Goal: Understand process/instructions

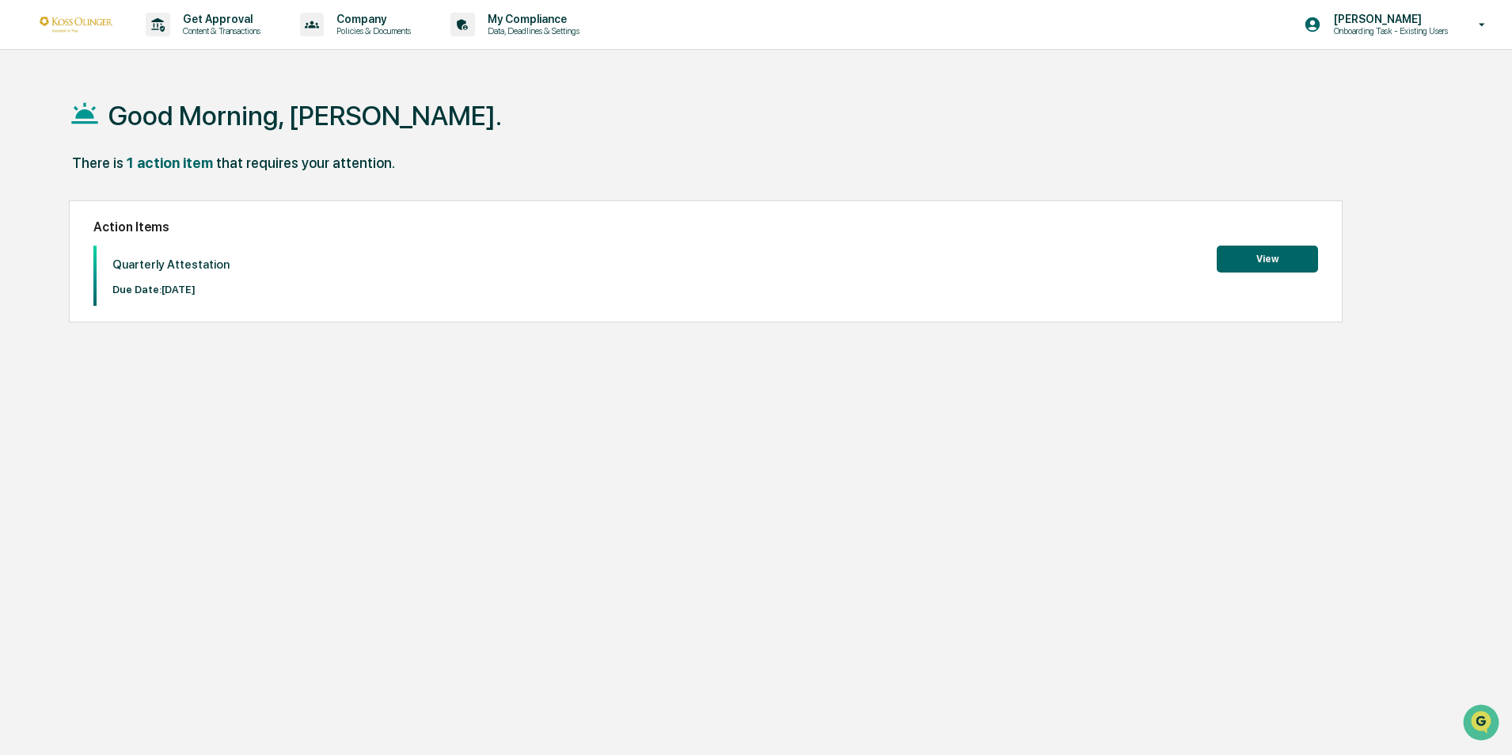
click at [1299, 257] on button "View" at bounding box center [1267, 258] width 101 height 27
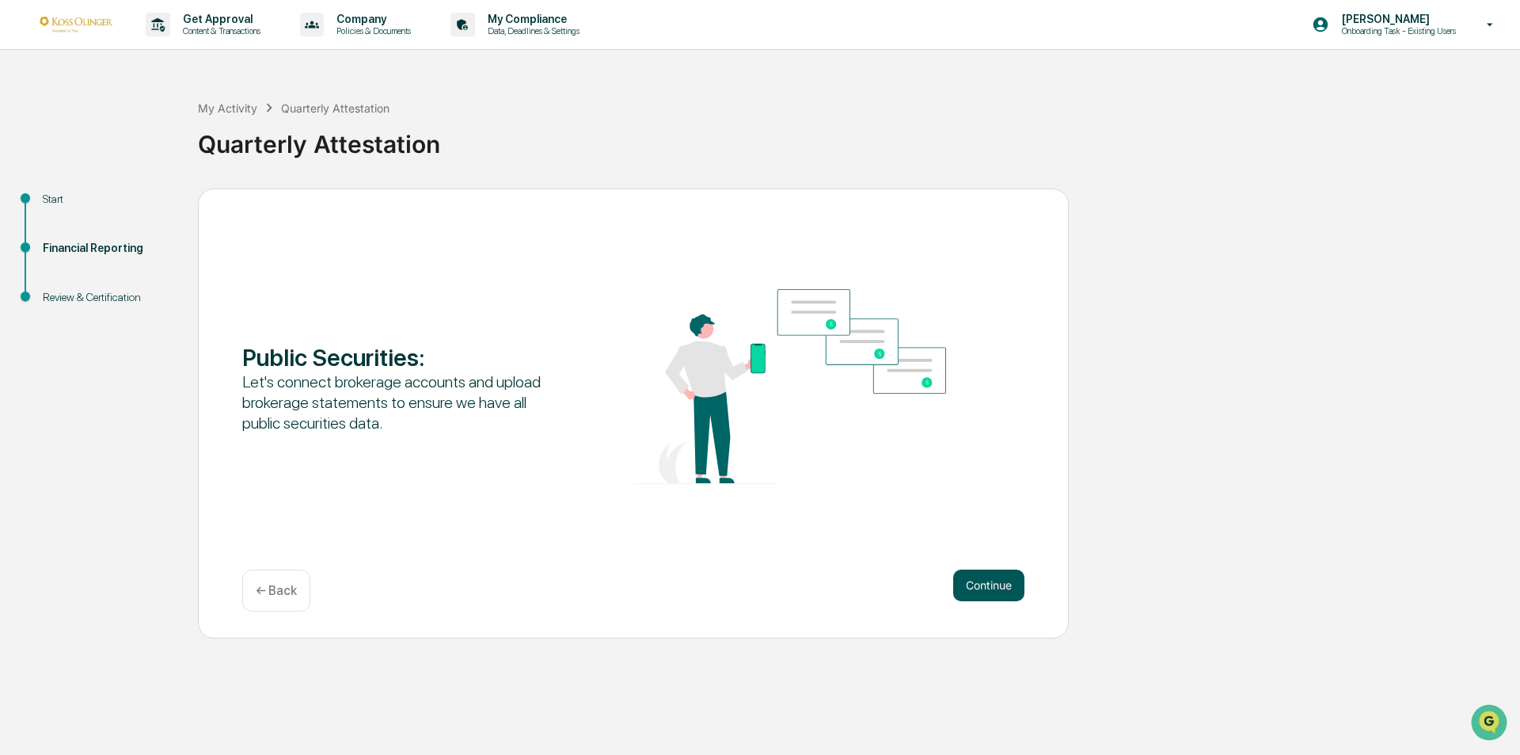
click at [999, 576] on button "Continue" at bounding box center [988, 585] width 71 height 32
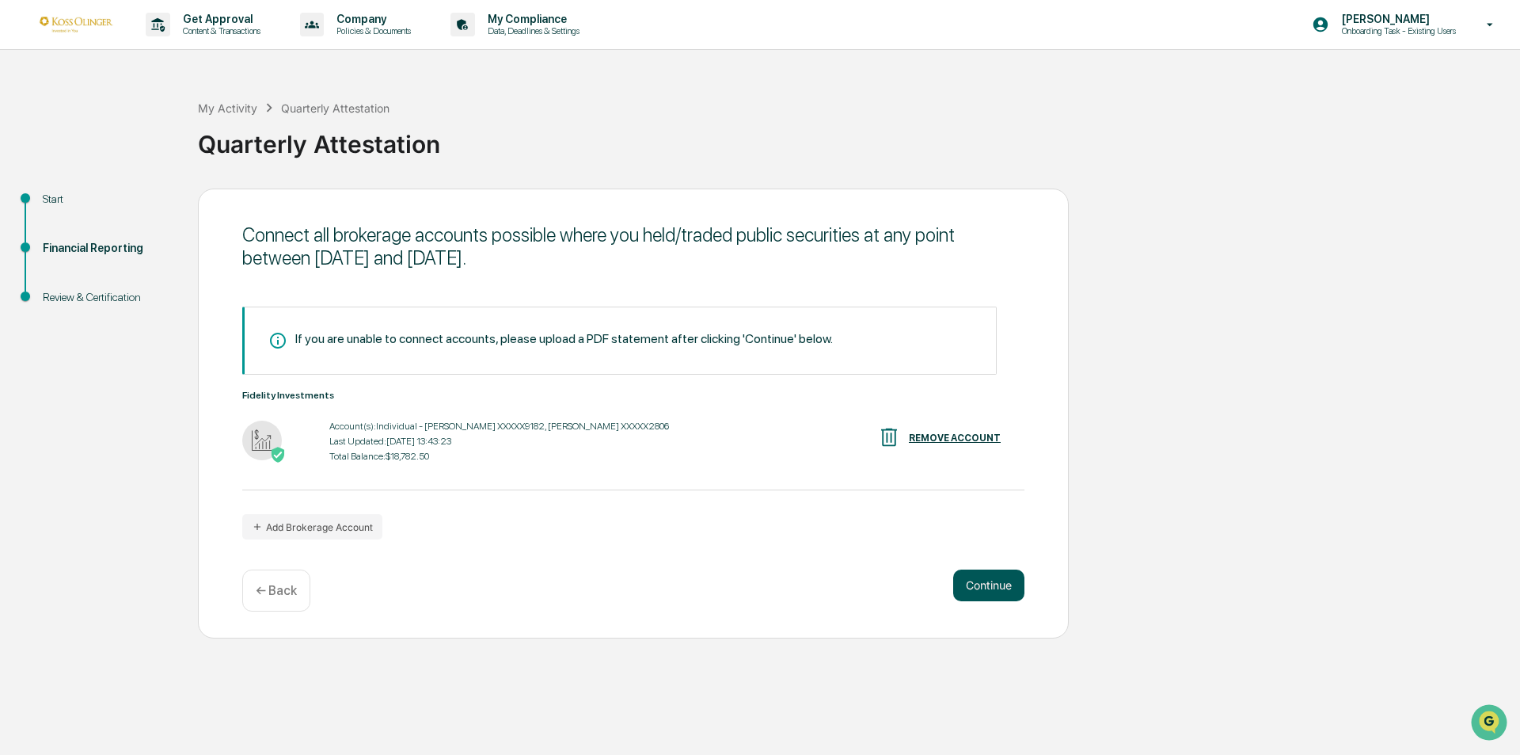
click at [991, 580] on button "Continue" at bounding box center [988, 585] width 71 height 32
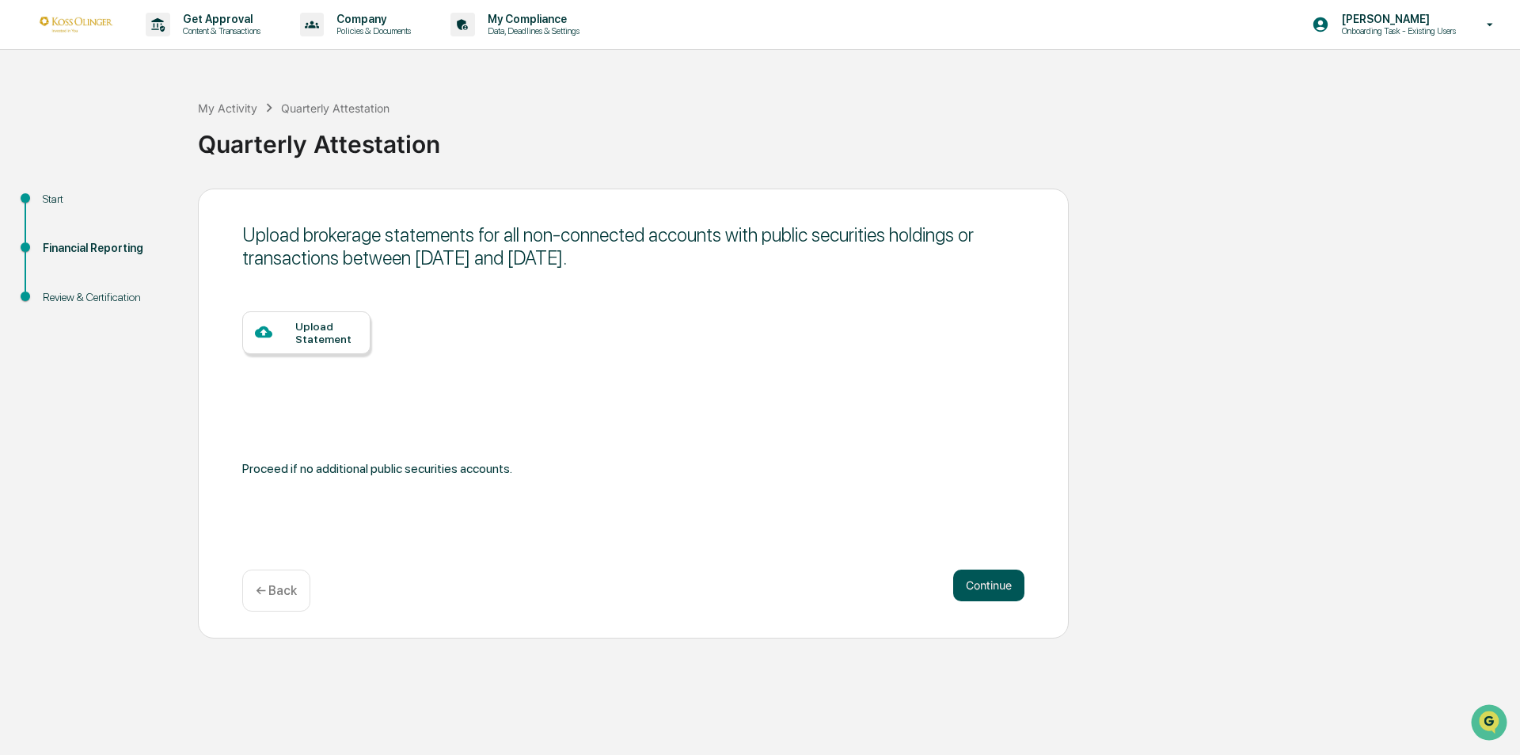
click at [1003, 583] on button "Continue" at bounding box center [988, 585] width 71 height 32
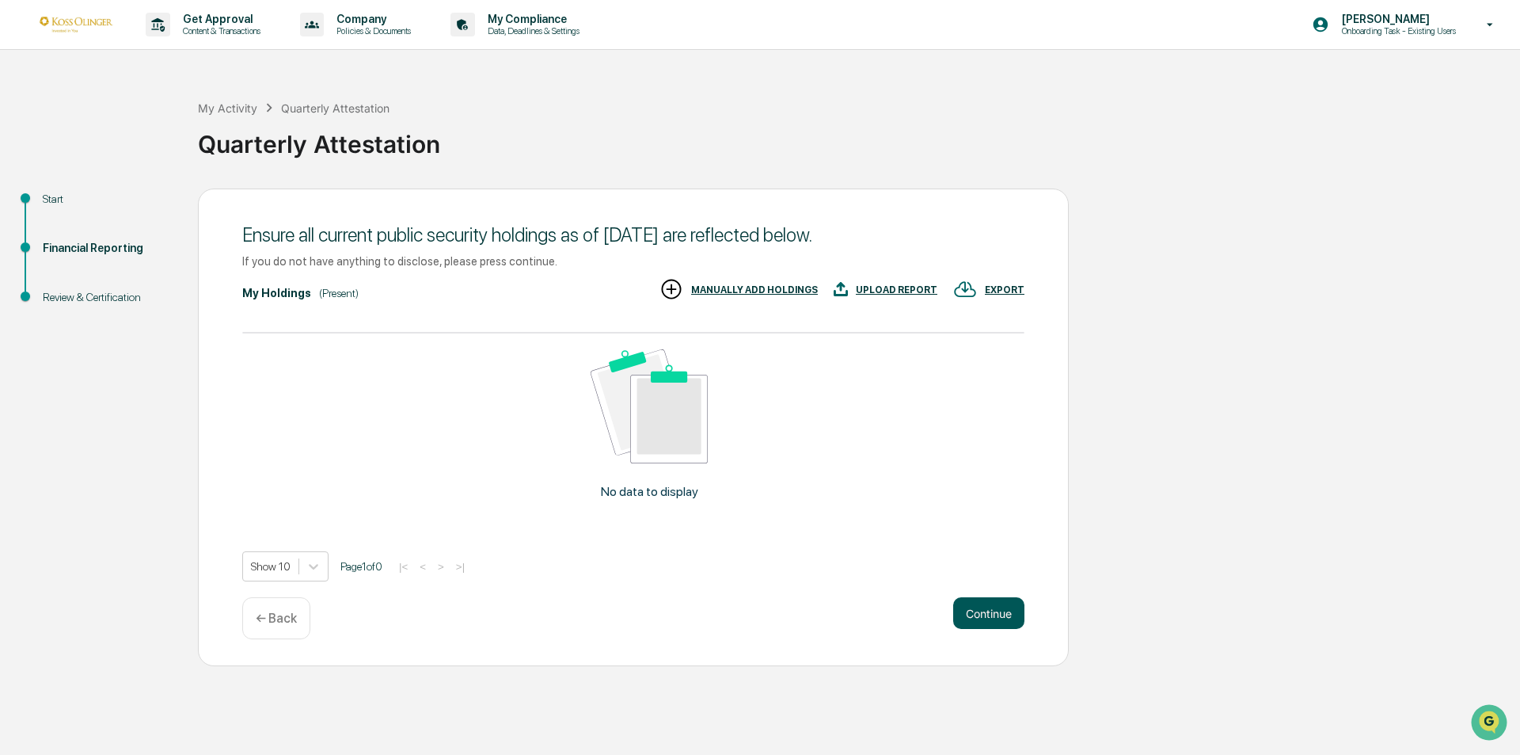
click at [985, 606] on button "Continue" at bounding box center [988, 613] width 71 height 32
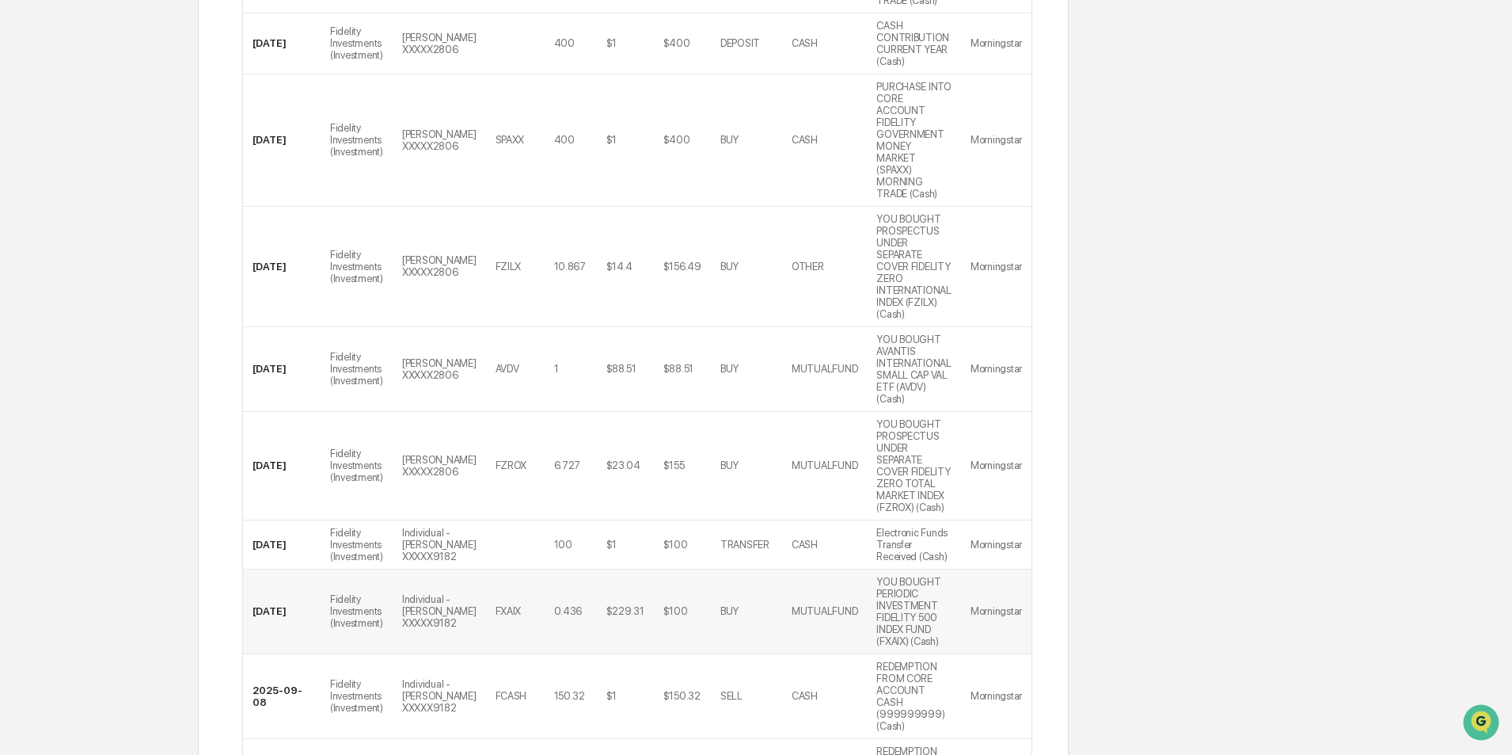
scroll to position [562, 0]
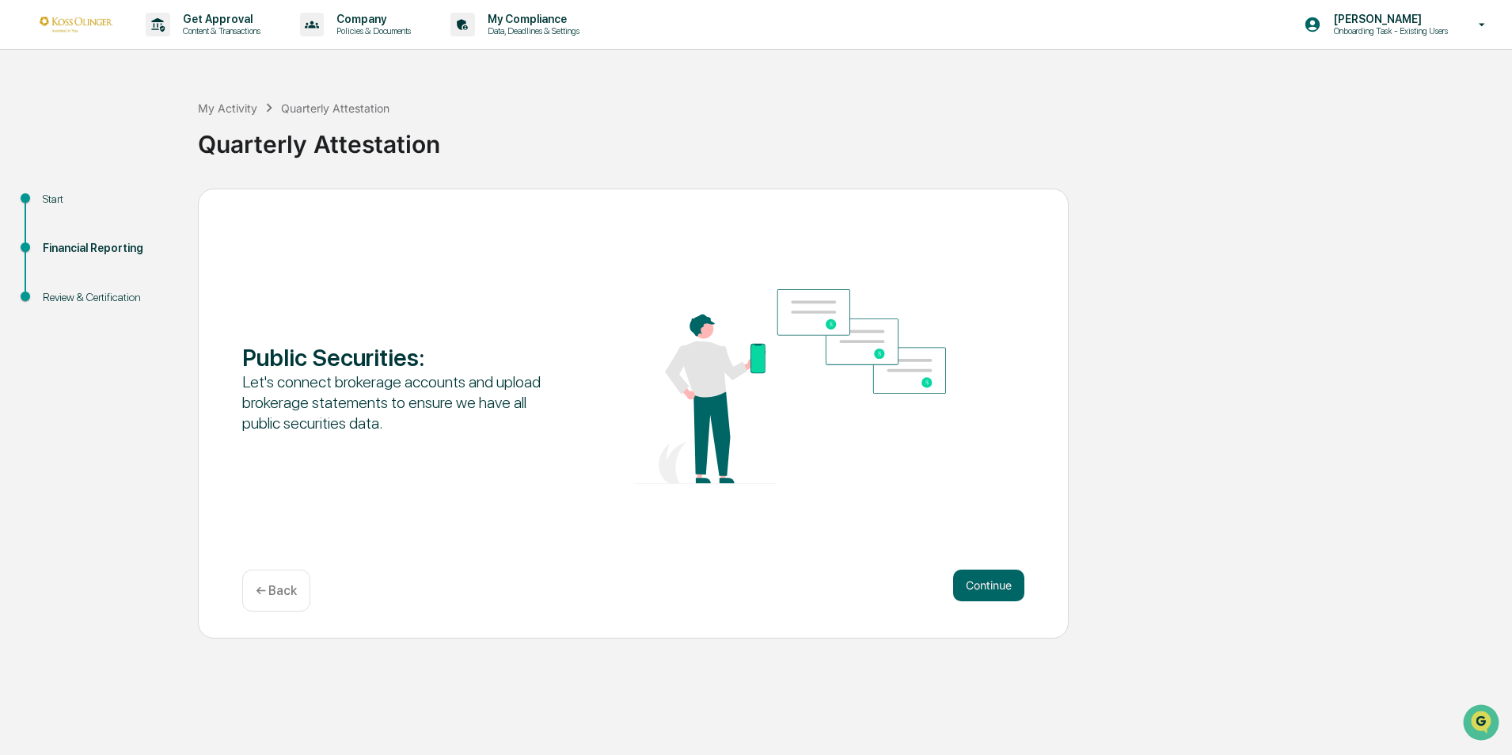
scroll to position [0, 0]
click at [1003, 581] on button "Continue" at bounding box center [988, 585] width 71 height 32
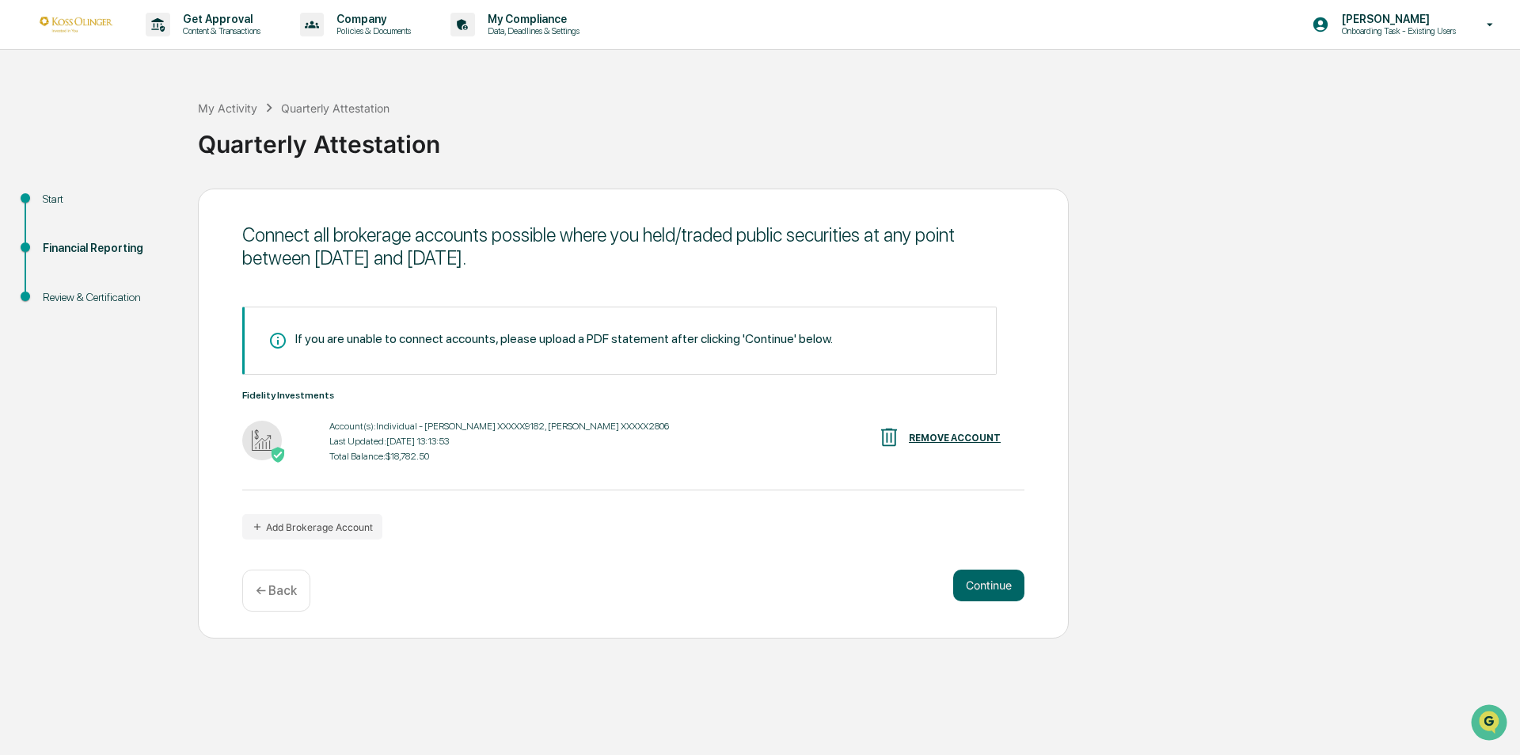
click at [532, 658] on div "Get Approval Content & Transactions Company Policies & Documents My Compliance …" at bounding box center [760, 377] width 1520 height 755
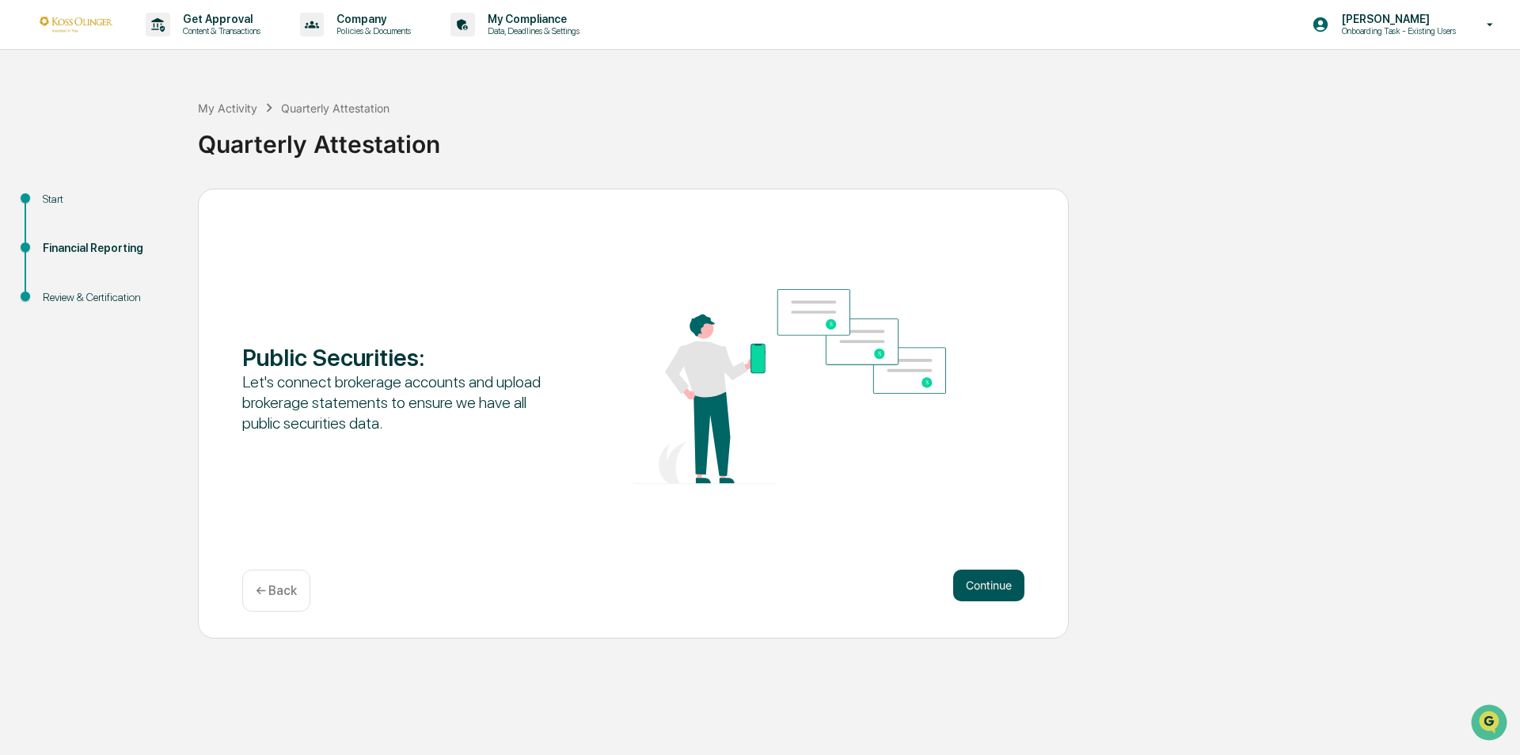
click at [981, 585] on button "Continue" at bounding box center [988, 585] width 71 height 32
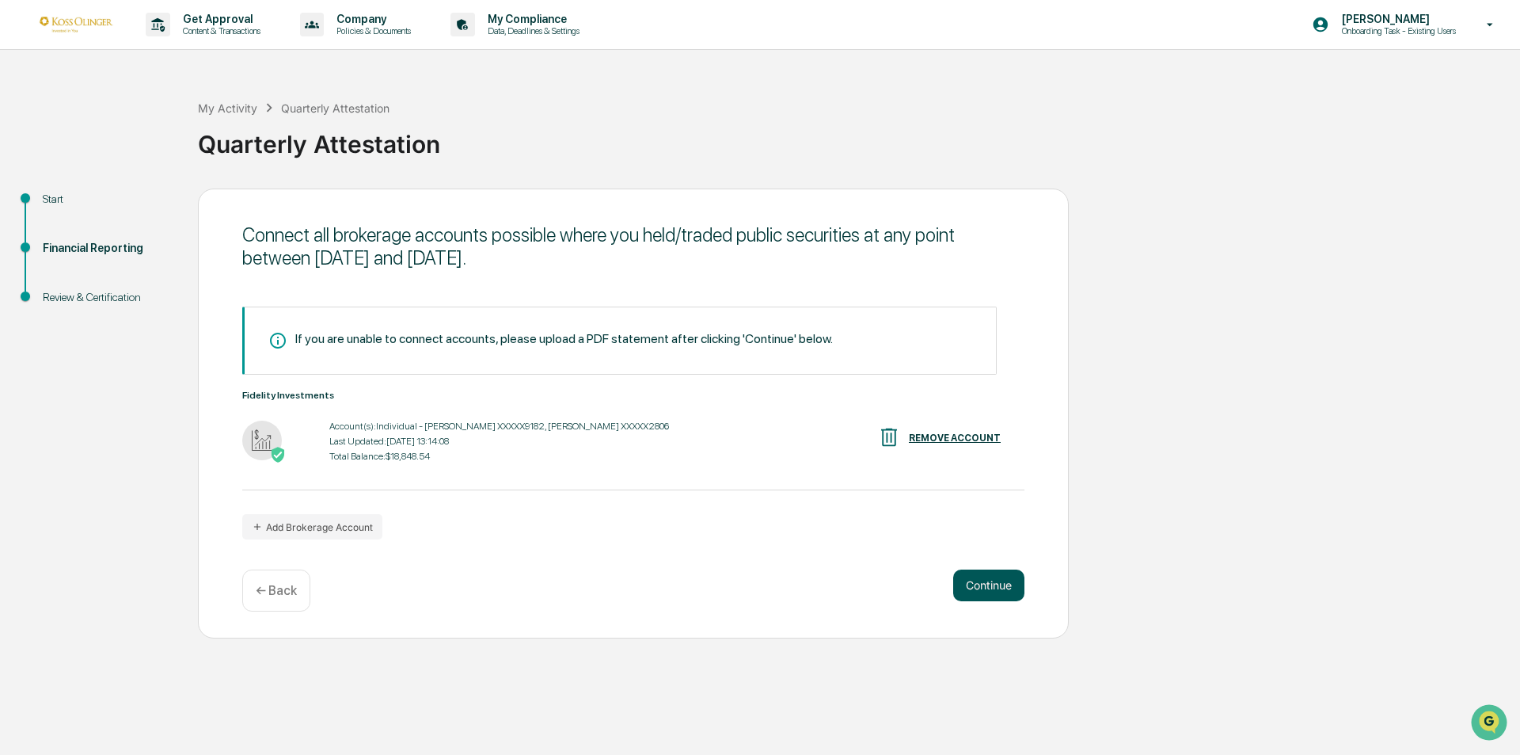
click at [981, 585] on button "Continue" at bounding box center [988, 585] width 71 height 32
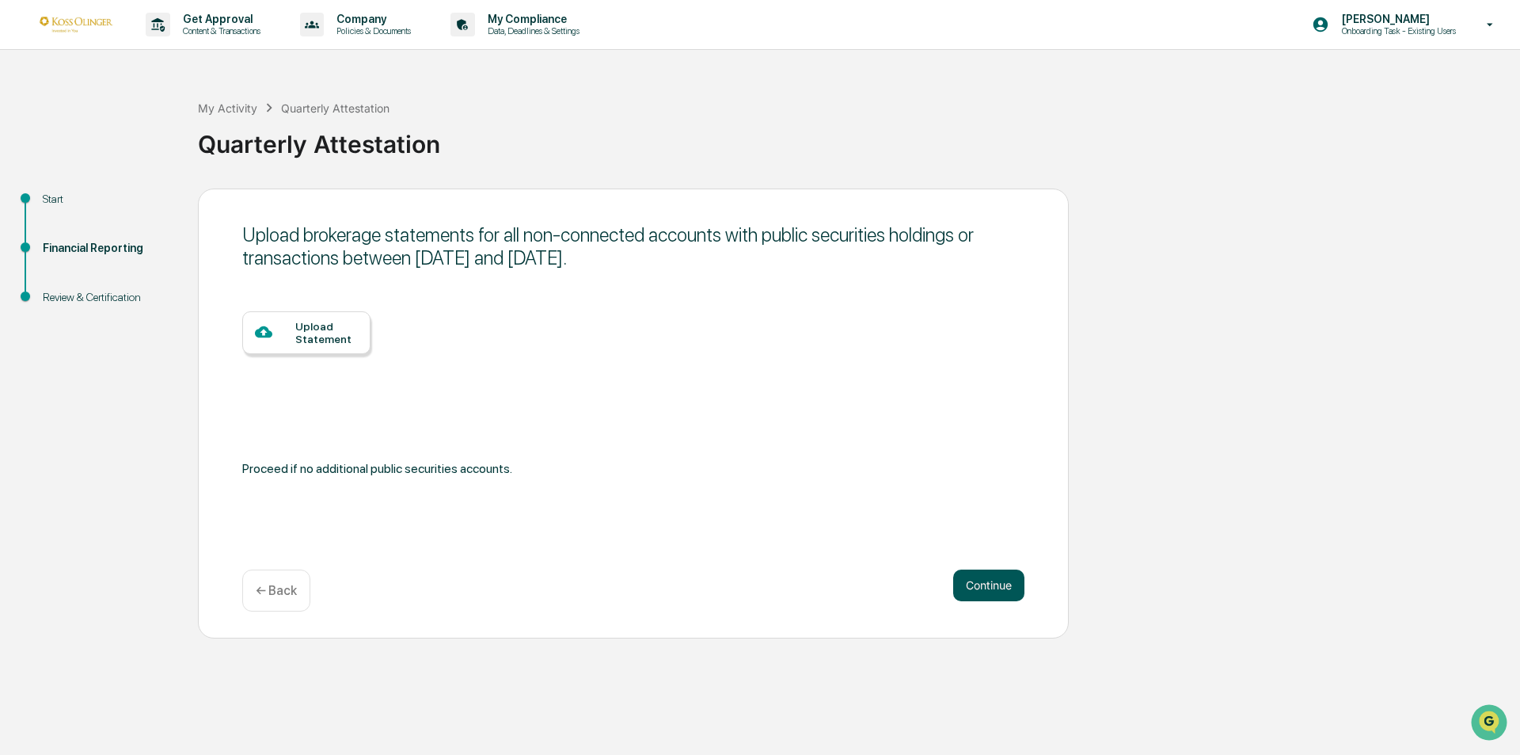
click at [981, 585] on button "Continue" at bounding box center [988, 585] width 71 height 32
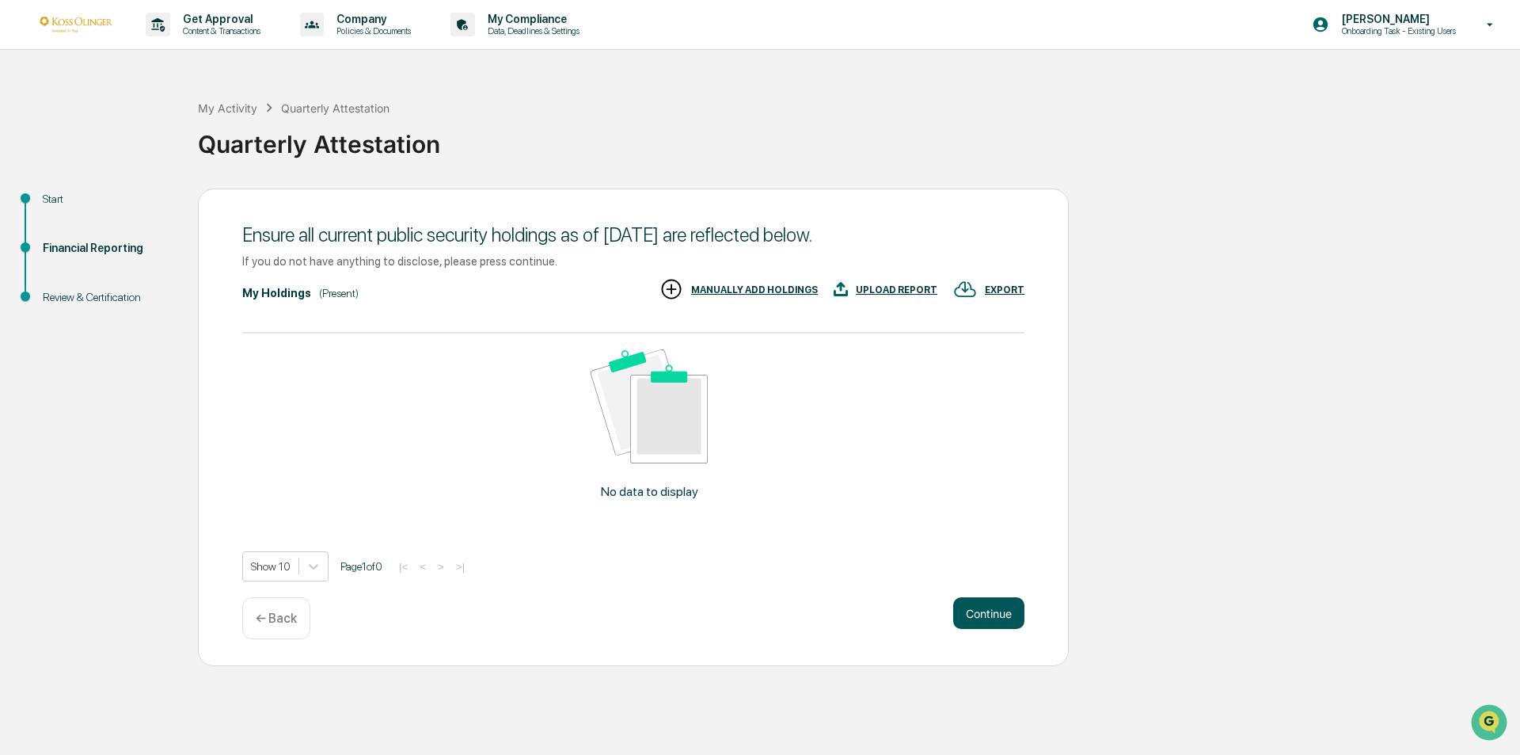
click at [982, 612] on button "Continue" at bounding box center [988, 613] width 71 height 32
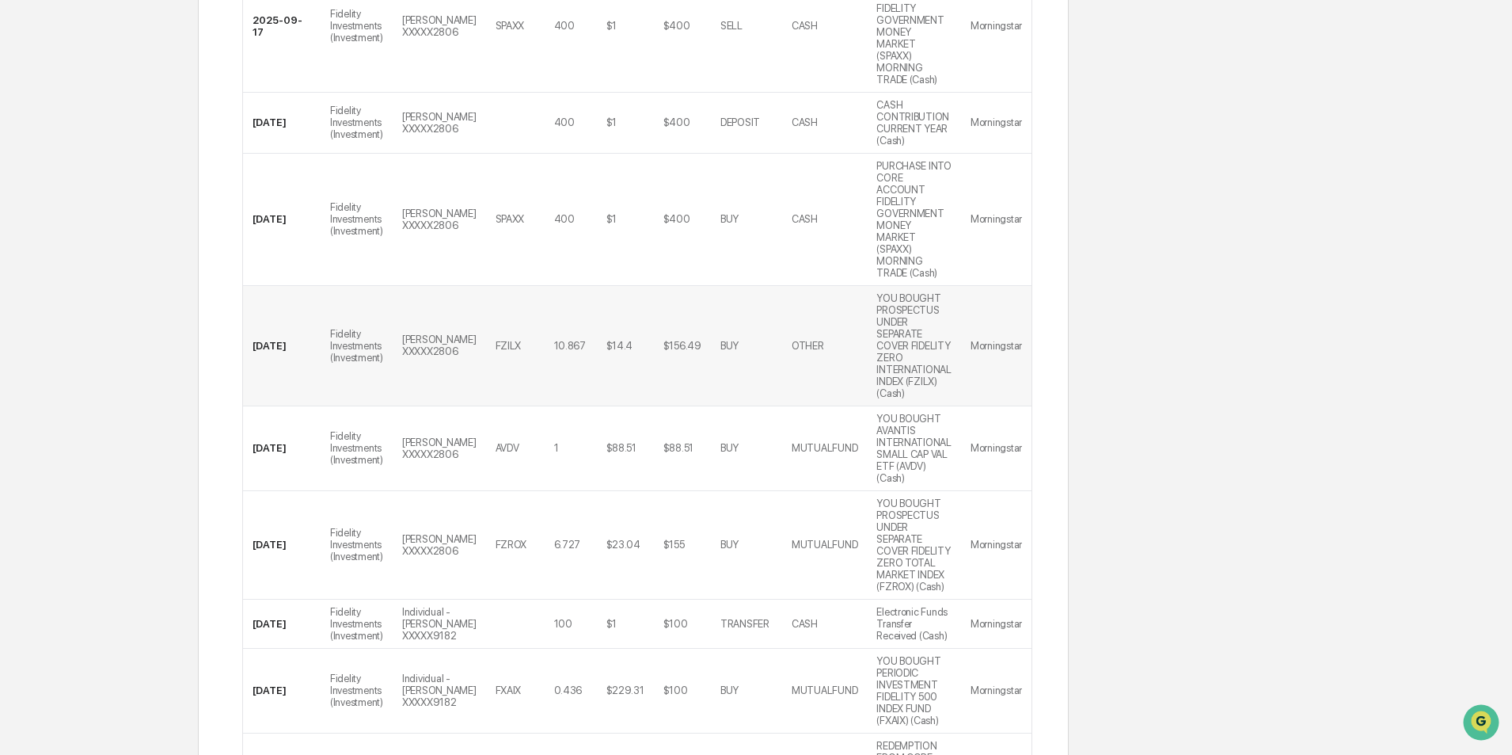
scroll to position [562, 0]
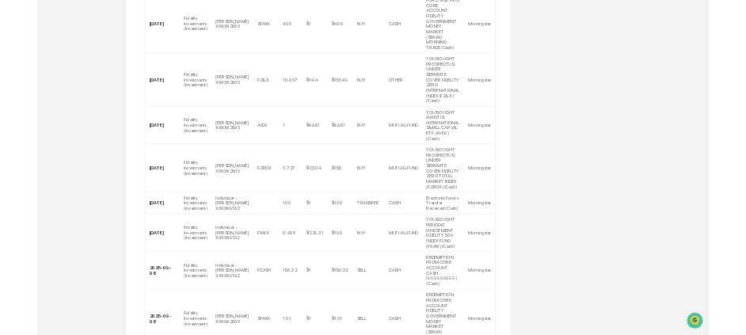
scroll to position [0, 0]
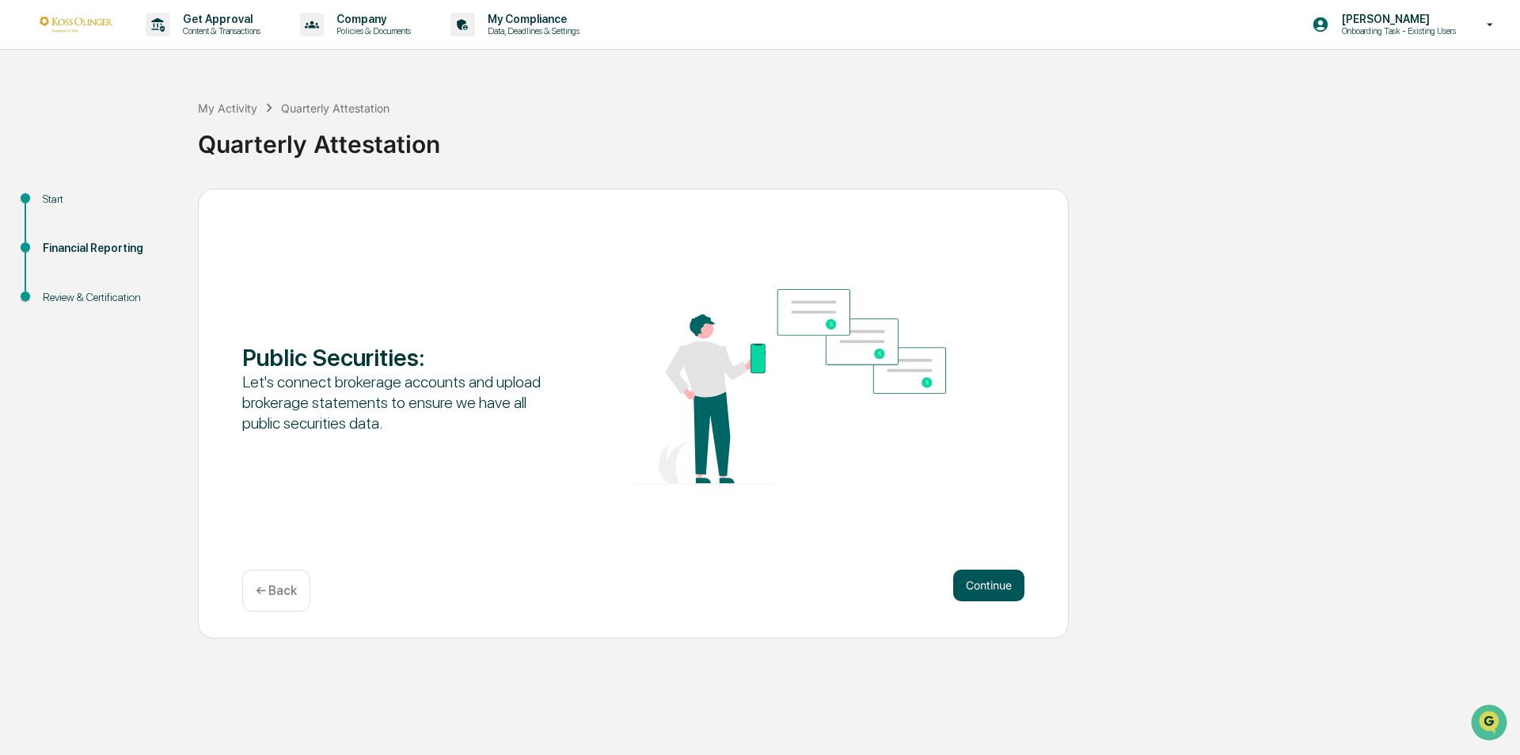
click at [1013, 574] on button "Continue" at bounding box center [988, 585] width 71 height 32
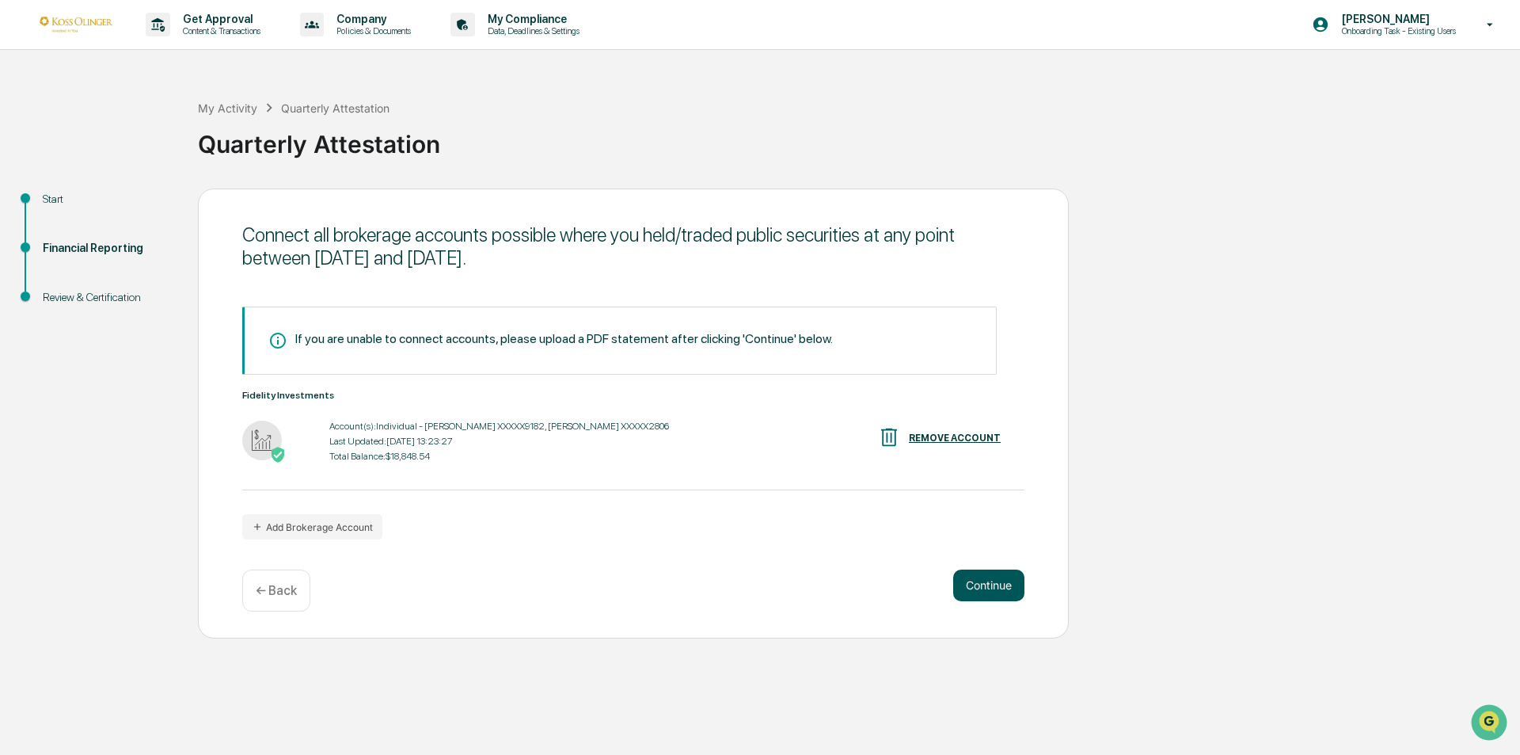
click at [1010, 580] on button "Continue" at bounding box center [988, 585] width 71 height 32
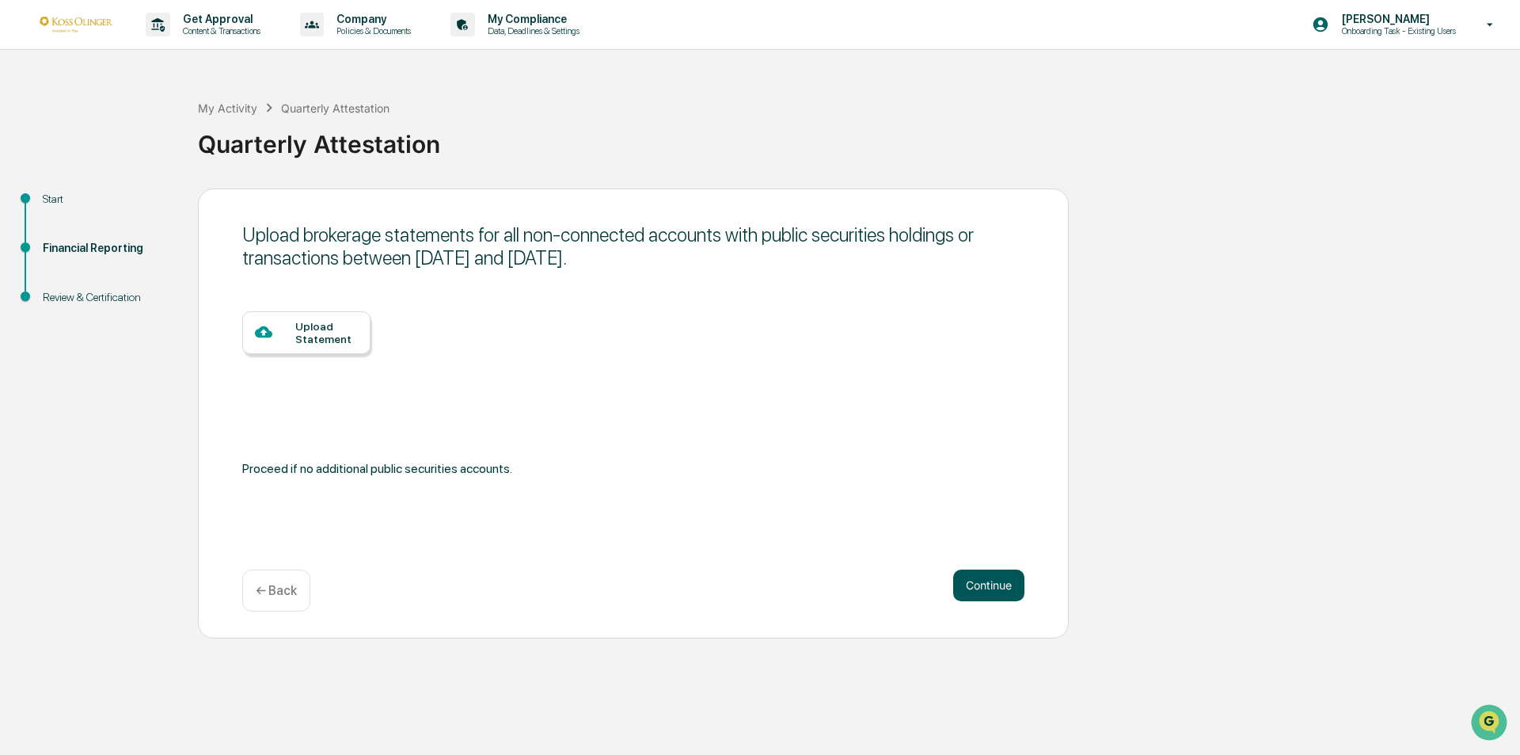
click at [1004, 592] on button "Continue" at bounding box center [988, 585] width 71 height 32
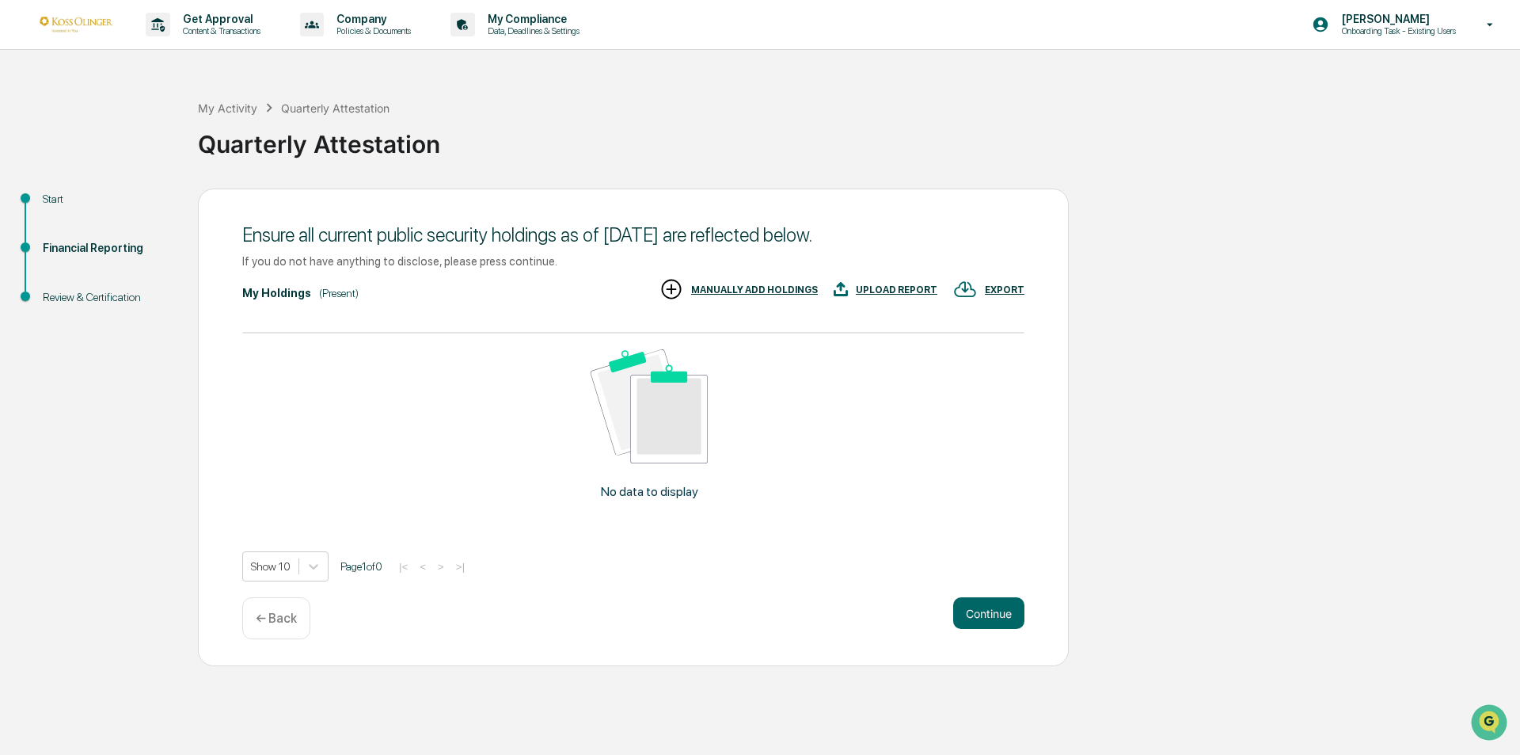
click at [928, 289] on div "UPLOAD REPORT" at bounding box center [897, 289] width 82 height 11
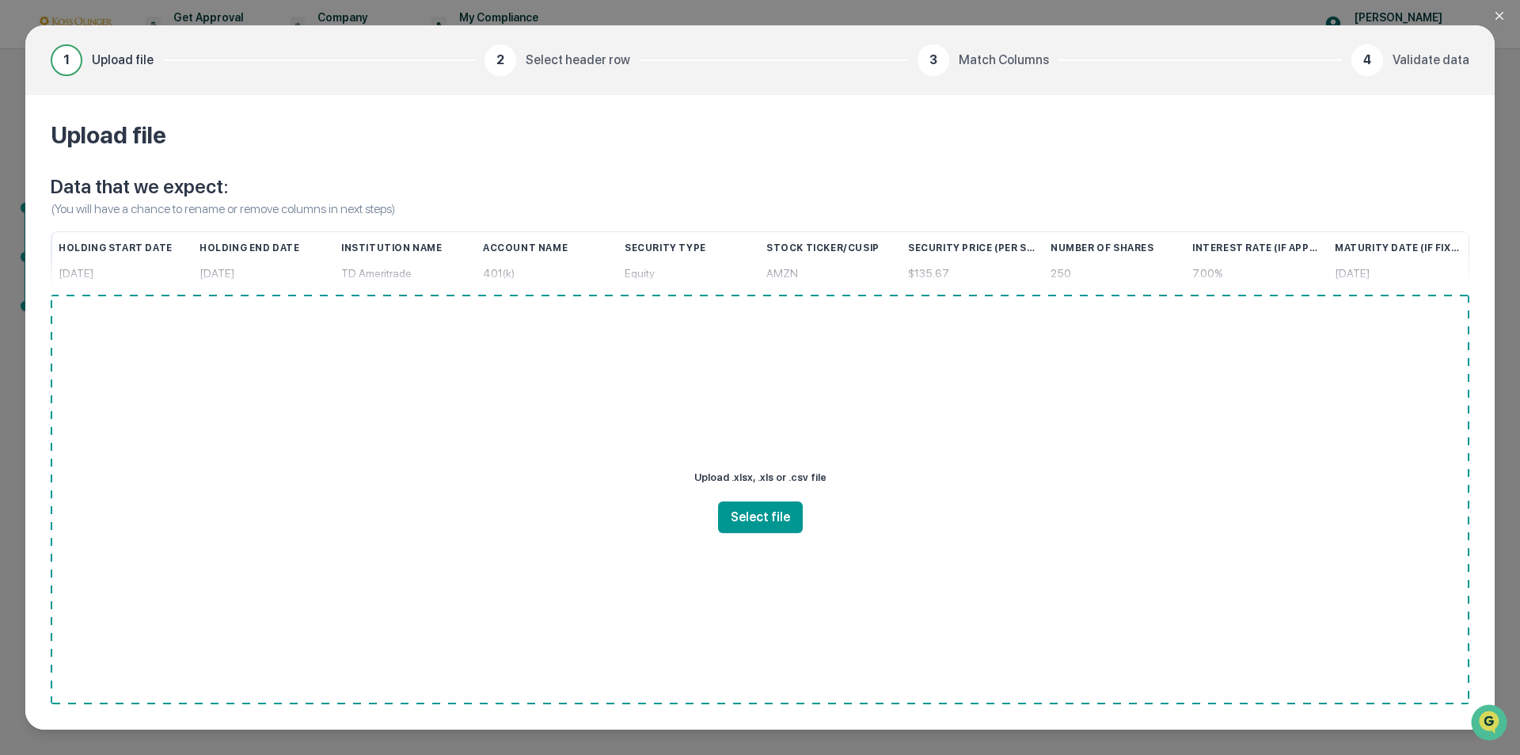
click at [1503, 15] on icon "Close modal" at bounding box center [1499, 16] width 13 height 13
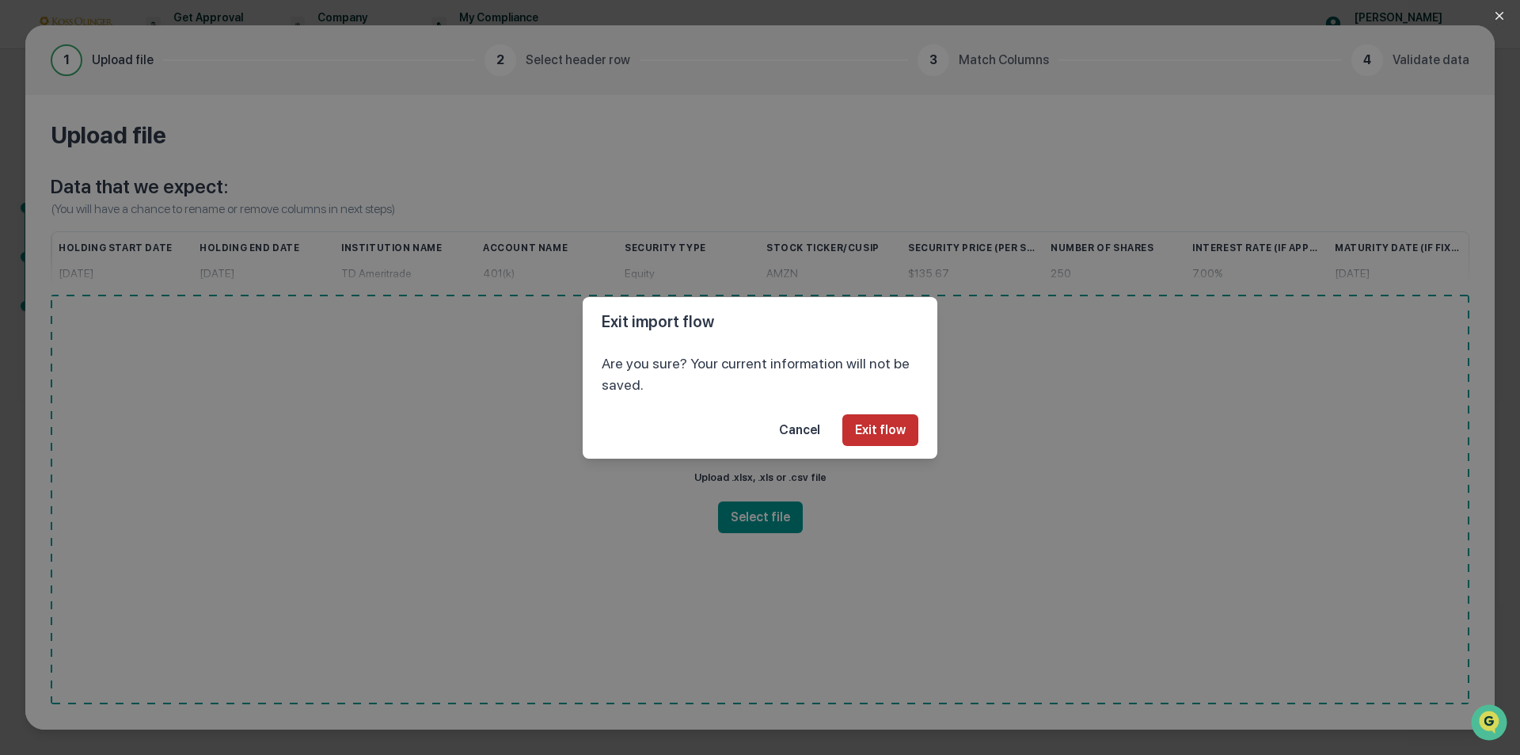
click at [878, 432] on button "Exit flow" at bounding box center [881, 430] width 76 height 32
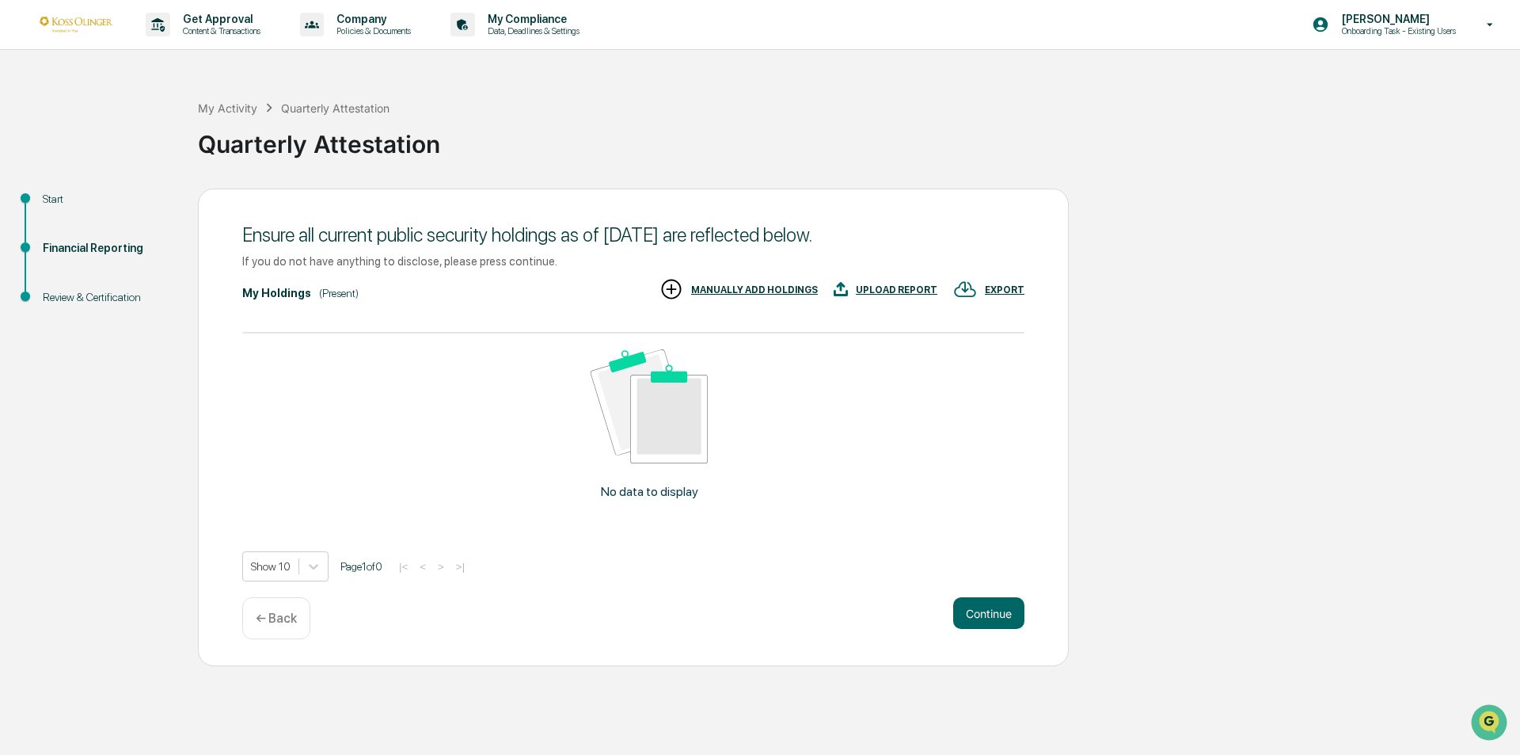
click at [256, 617] on p "← Back" at bounding box center [276, 618] width 41 height 15
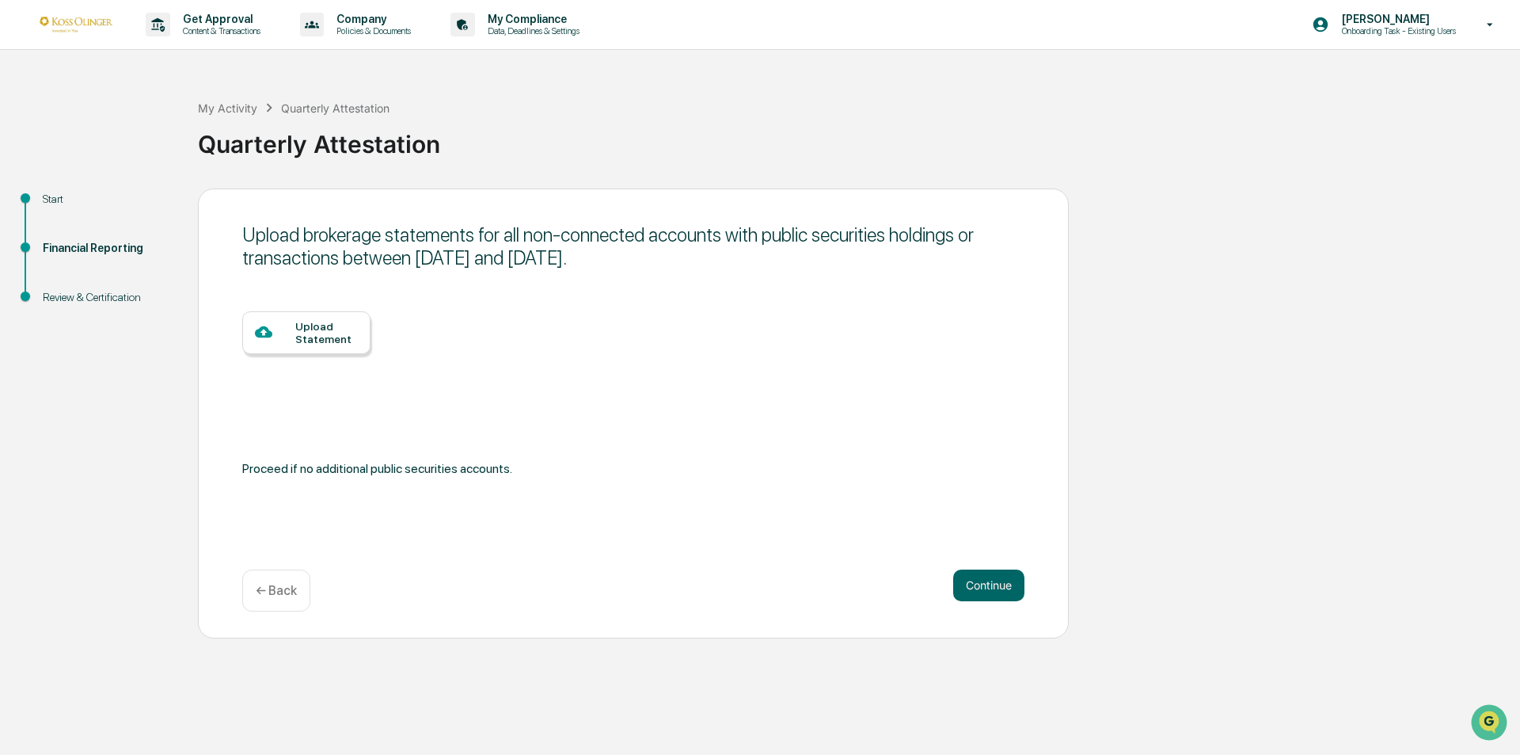
click at [258, 589] on p "← Back" at bounding box center [276, 590] width 41 height 15
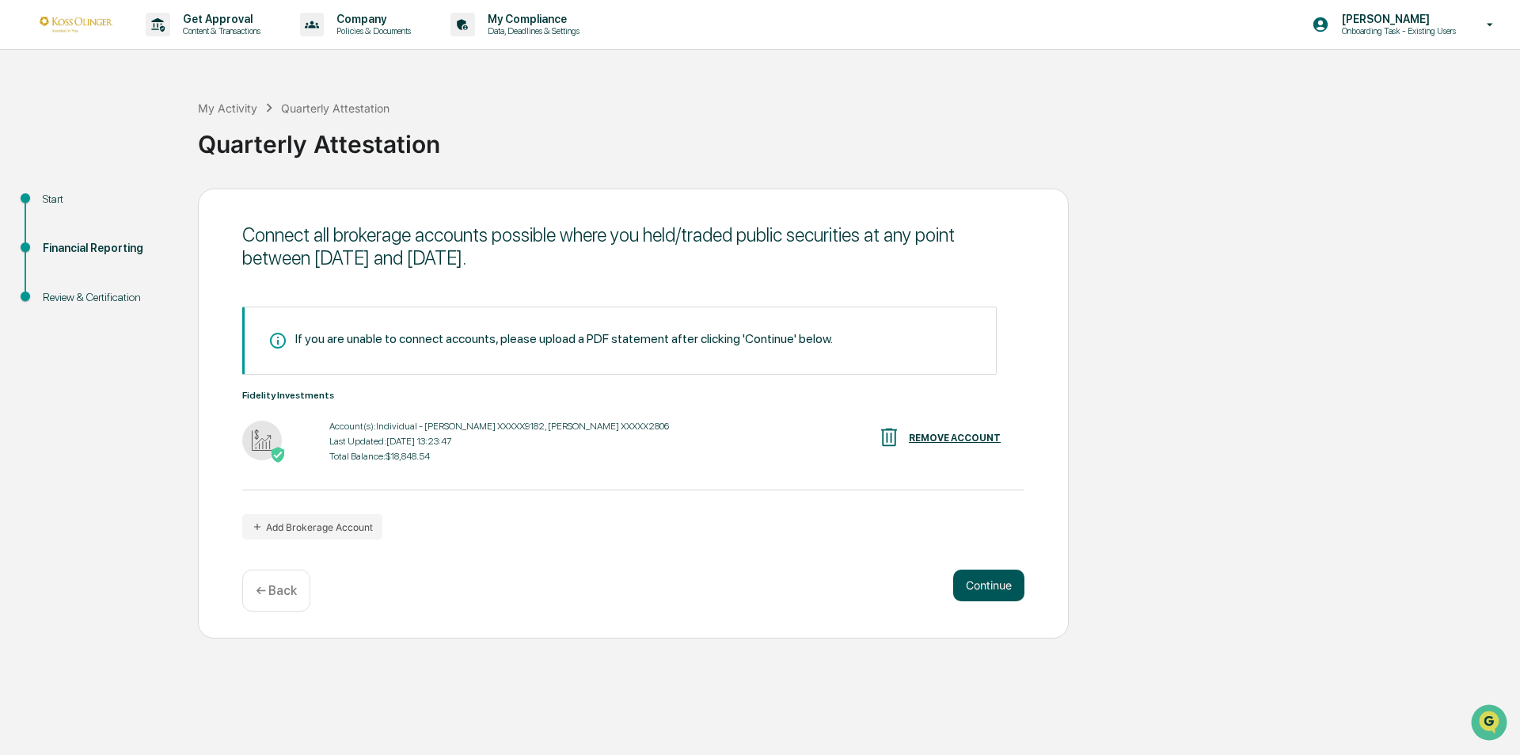
click at [1002, 580] on button "Continue" at bounding box center [988, 585] width 71 height 32
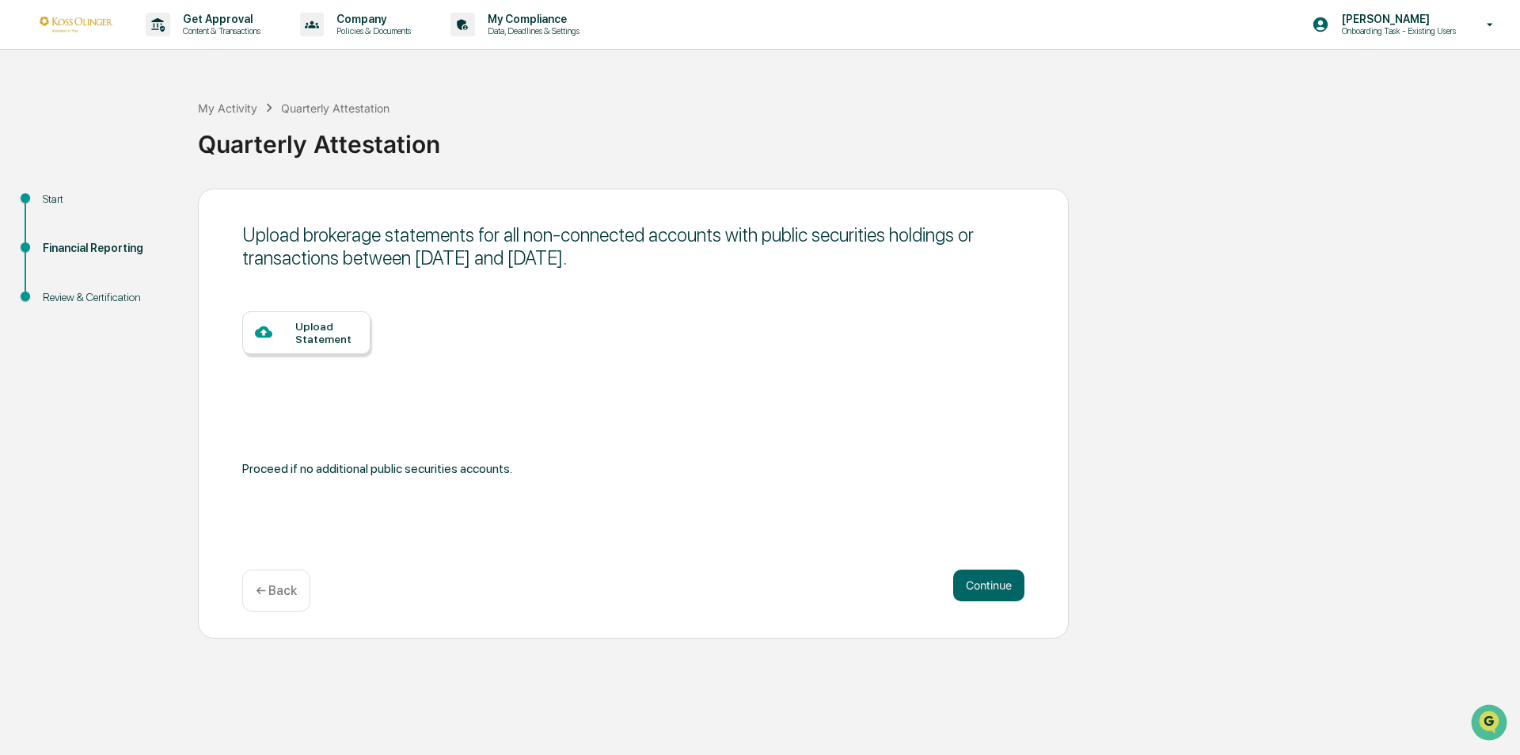
click at [1384, 380] on div "Start Financial Reporting Review & Certification Upload brokerage statements fo…" at bounding box center [760, 413] width 1505 height 450
click at [292, 597] on p "← Back" at bounding box center [276, 590] width 41 height 15
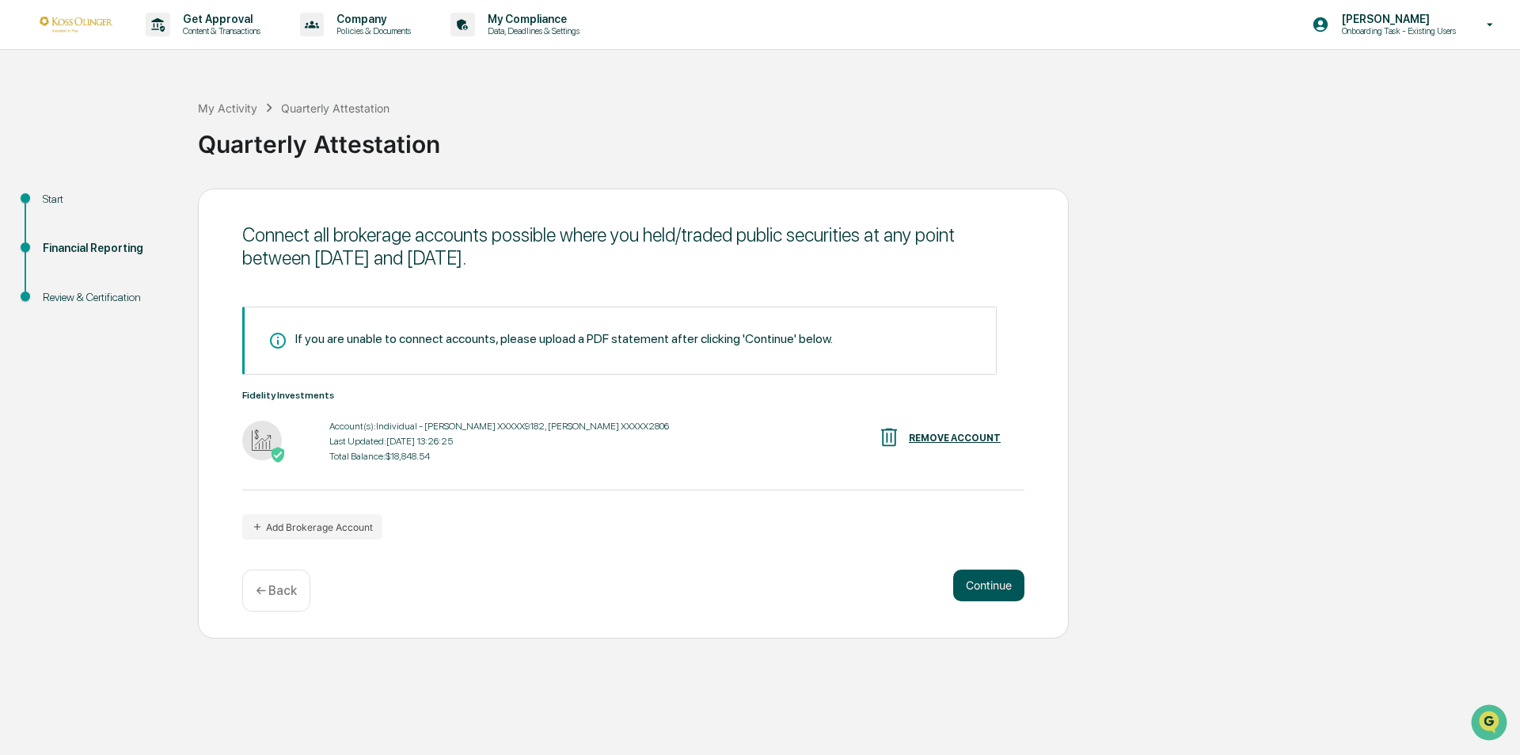
click at [989, 578] on button "Continue" at bounding box center [988, 585] width 71 height 32
